Goal: Information Seeking & Learning: Learn about a topic

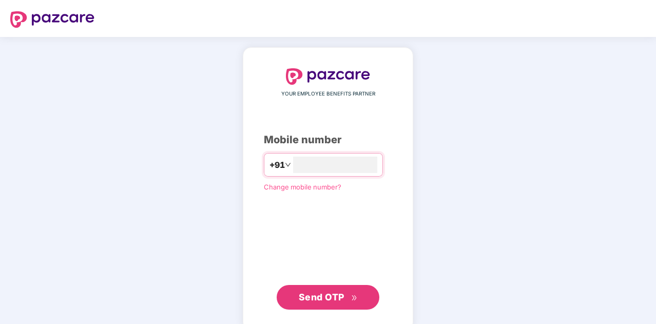
type input "**********"
click at [334, 180] on div "YOUR EMPLOYEE BENEFITS PARTNER Mobile number +91 Change mobile number? Send OTP" at bounding box center [328, 188] width 128 height 240
click at [324, 164] on input "number" at bounding box center [335, 165] width 84 height 16
type input "**********"
click at [324, 292] on span "Send OTP" at bounding box center [322, 296] width 46 height 11
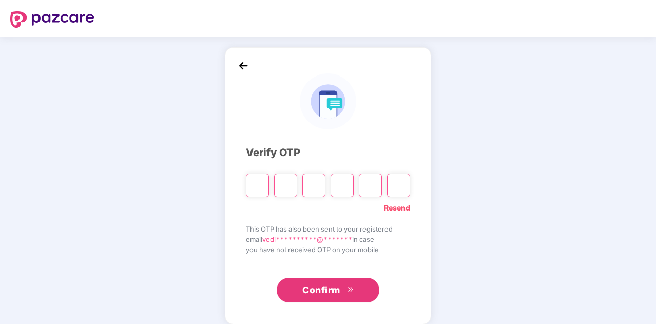
paste input "*"
type input "*"
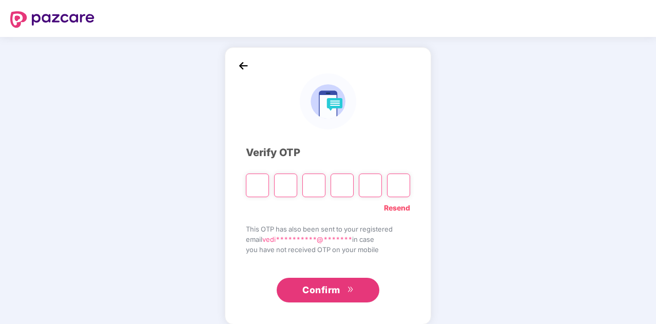
type input "*"
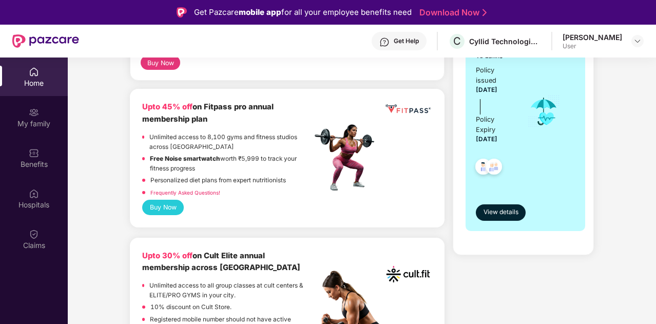
scroll to position [255, 0]
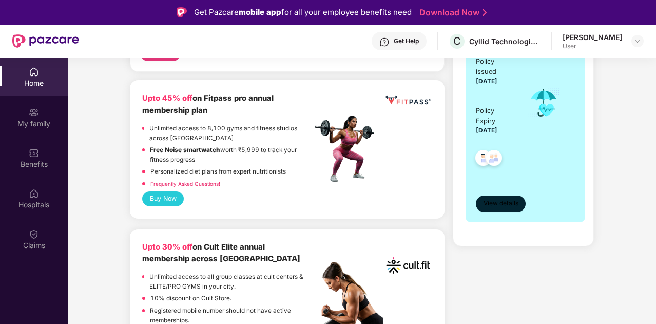
click at [488, 205] on span "View details" at bounding box center [501, 204] width 35 height 10
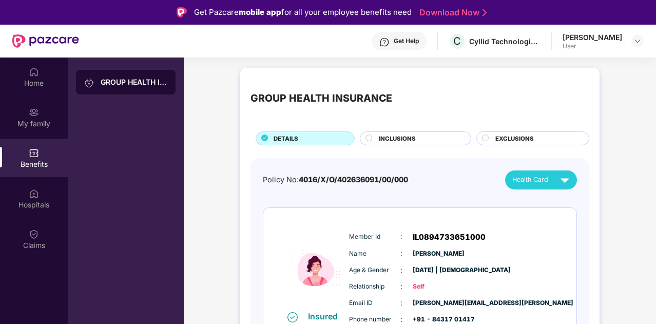
scroll to position [33, 0]
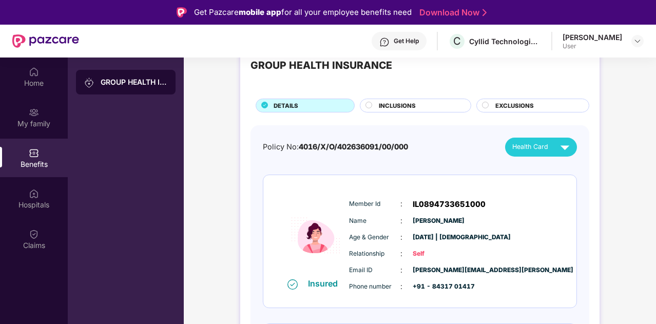
click at [384, 105] on span "INCLUSIONS" at bounding box center [397, 105] width 37 height 9
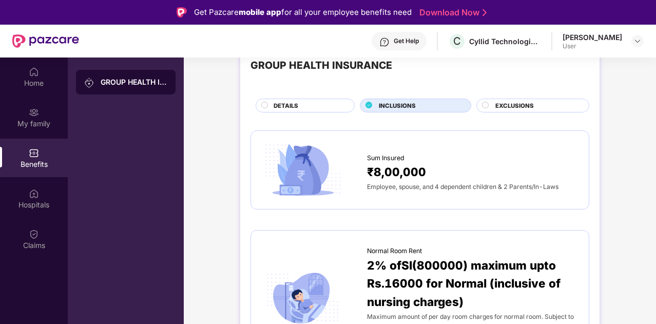
scroll to position [114, 0]
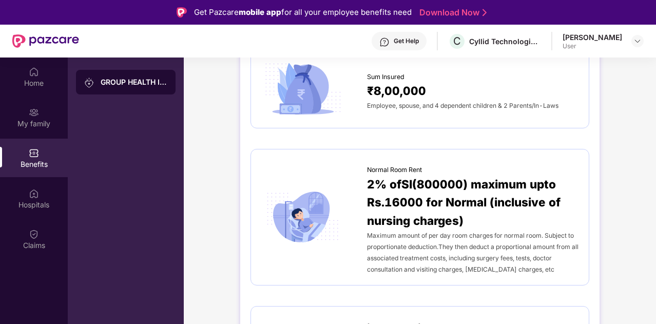
click at [400, 199] on span "2% ofSI(800000) maximum upto Rs.16000 for Normal (inclusive of nursing charges)" at bounding box center [473, 202] width 212 height 54
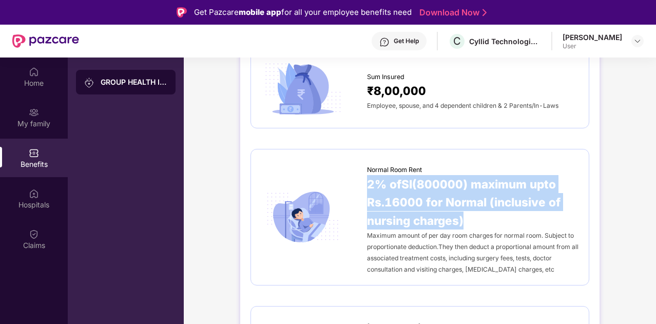
click at [400, 199] on span "2% ofSI(800000) maximum upto Rs.16000 for Normal (inclusive of nursing charges)" at bounding box center [473, 202] width 212 height 54
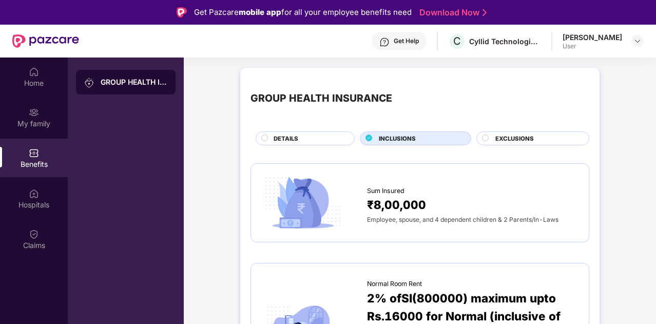
click at [496, 138] on span "EXCLUSIONS" at bounding box center [515, 138] width 39 height 9
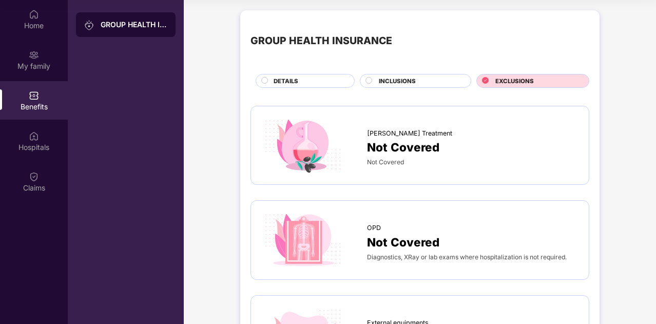
click at [424, 84] on div "INCLUSIONS" at bounding box center [420, 82] width 92 height 11
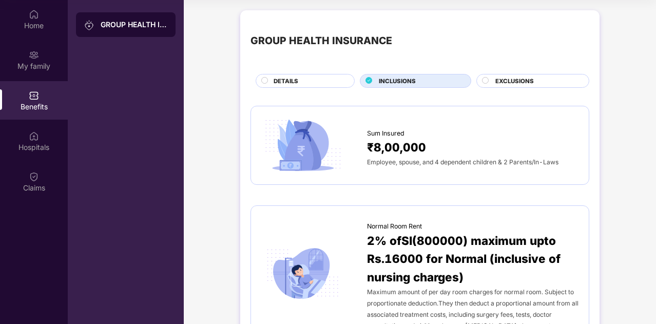
click at [277, 77] on span "DETAILS" at bounding box center [286, 81] width 25 height 9
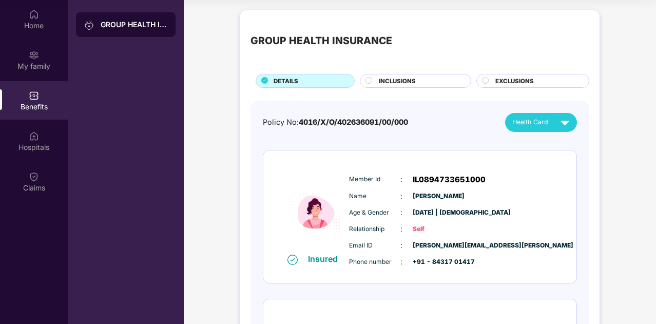
click at [308, 218] on img at bounding box center [316, 210] width 62 height 85
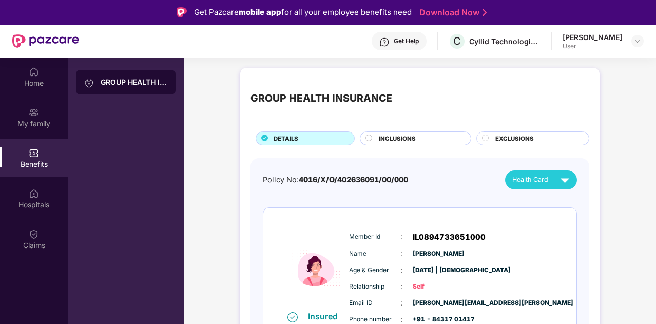
click at [608, 34] on div "[PERSON_NAME]" at bounding box center [593, 37] width 60 height 10
click at [641, 39] on img at bounding box center [638, 41] width 8 height 8
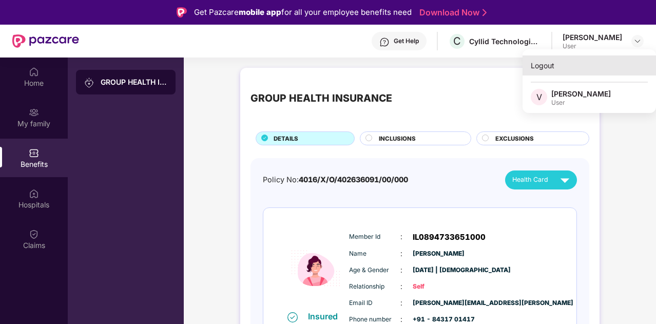
click at [549, 67] on div "Logout" at bounding box center [590, 65] width 134 height 20
